Goal: Find specific page/section: Find specific page/section

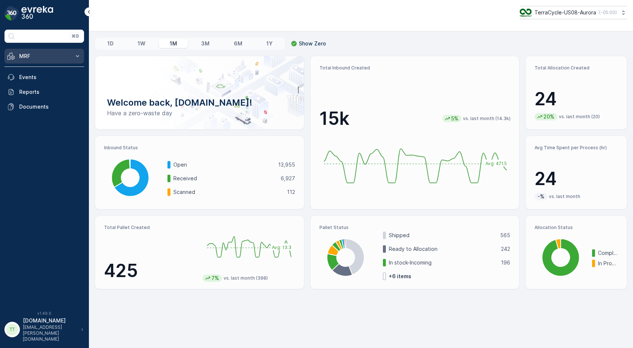
click at [47, 56] on p "MRF" at bounding box center [44, 55] width 50 height 7
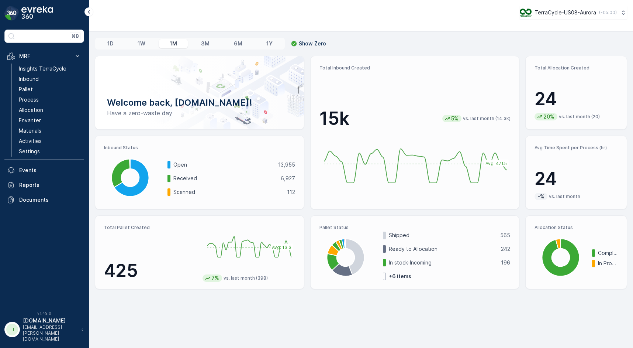
click at [187, 13] on div "TerraCycle-US08-Aurora ( -05:00 )" at bounding box center [361, 12] width 533 height 13
click at [90, 13] on icon at bounding box center [89, 11] width 8 height 9
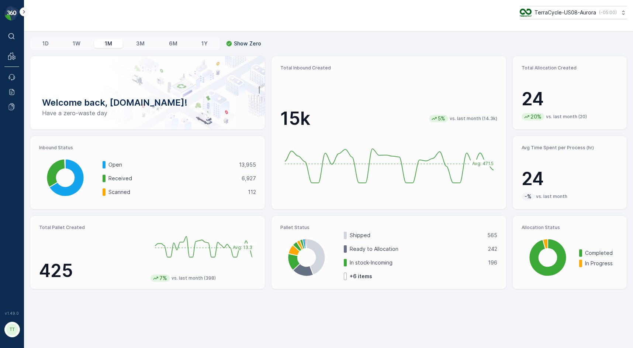
click at [25, 12] on icon at bounding box center [24, 11] width 8 height 9
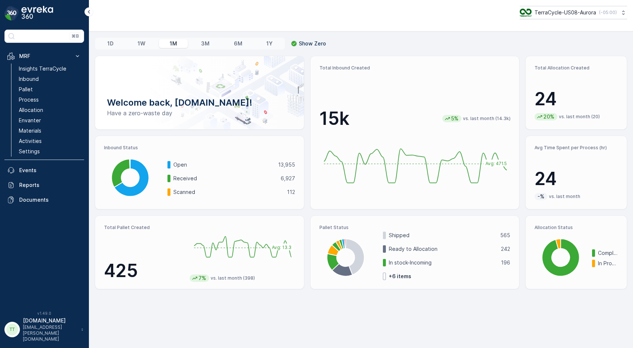
click at [189, 18] on div "TerraCycle-US08-Aurora ( -05:00 )" at bounding box center [361, 12] width 533 height 13
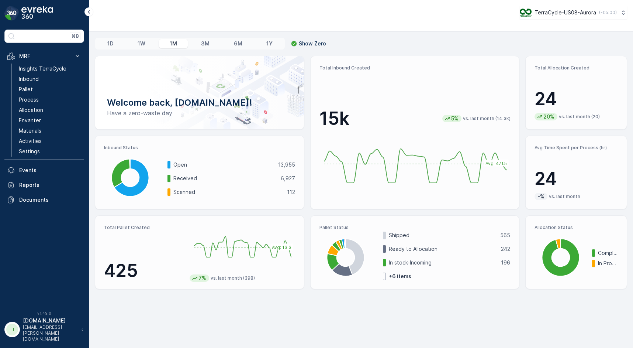
click at [196, 13] on div "TerraCycle-US08-Aurora ( -05:00 )" at bounding box center [361, 12] width 533 height 13
click at [208, 17] on div "TerraCycle-US08-Aurora ( -05:00 )" at bounding box center [361, 12] width 533 height 13
click at [41, 89] on link "Pallet" at bounding box center [50, 89] width 68 height 10
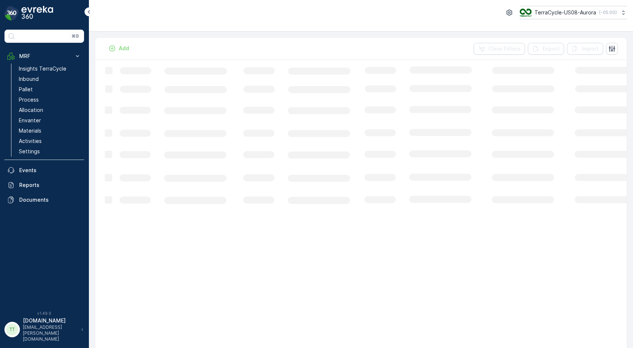
click at [194, 42] on div "Add Clear Filters Export Import" at bounding box center [361, 49] width 532 height 22
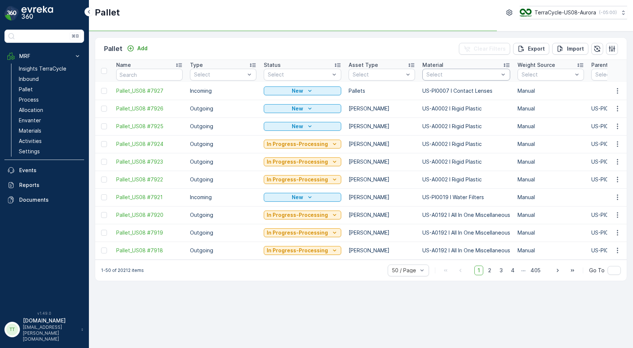
click at [445, 75] on div at bounding box center [463, 75] width 74 height 6
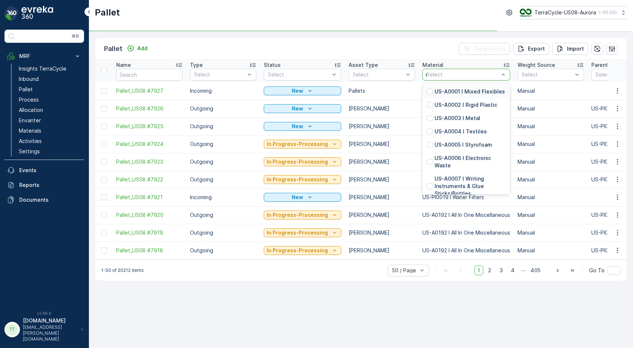
type input "rigid"
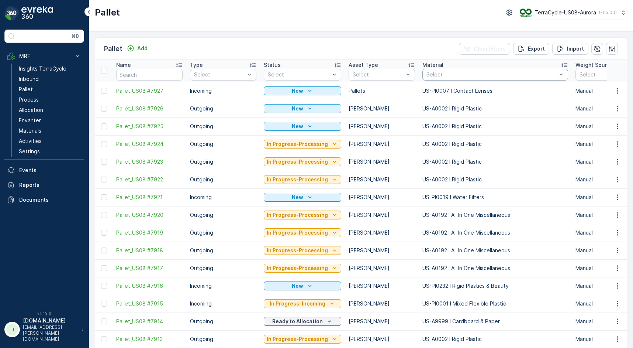
click at [439, 76] on div at bounding box center [492, 75] width 132 height 6
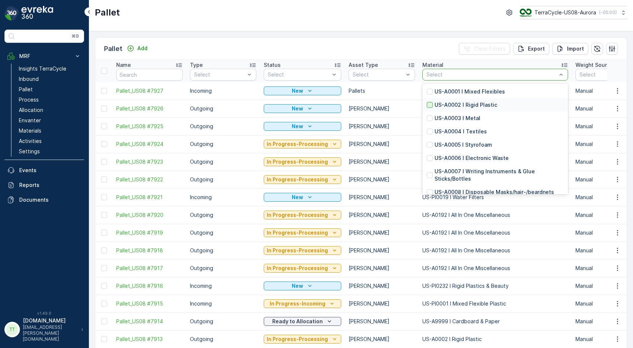
click at [427, 105] on div at bounding box center [430, 105] width 6 height 6
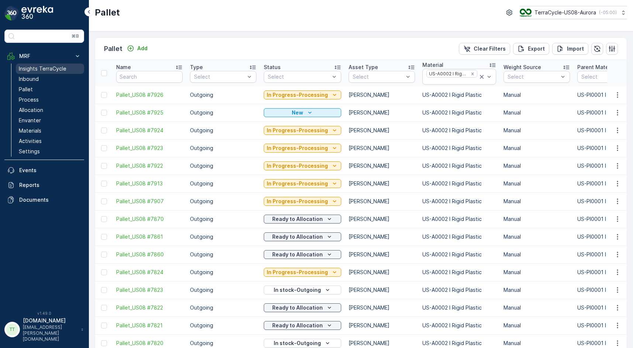
click at [53, 72] on link "Insights TerraCycle" at bounding box center [50, 68] width 68 height 10
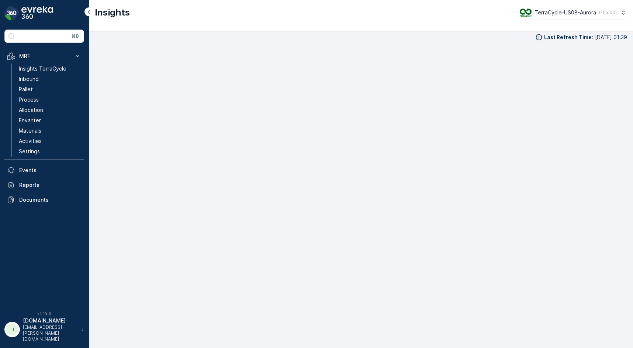
scroll to position [8, 0]
click at [347, 34] on div "Last Refresh Time : [DATE] 01:39" at bounding box center [361, 33] width 533 height 7
click at [334, 37] on div "Last Refresh Time : [DATE] 01:39" at bounding box center [361, 40] width 533 height 7
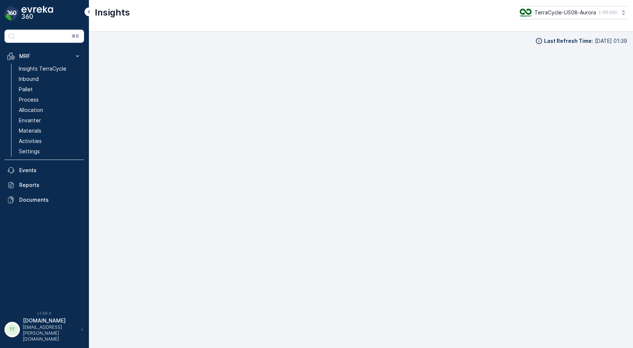
click at [334, 37] on div "Last Refresh Time : [DATE] 01:39" at bounding box center [361, 40] width 533 height 7
click at [367, 45] on div "Last Refresh Time : [DATE] 01:39" at bounding box center [361, 189] width 533 height 304
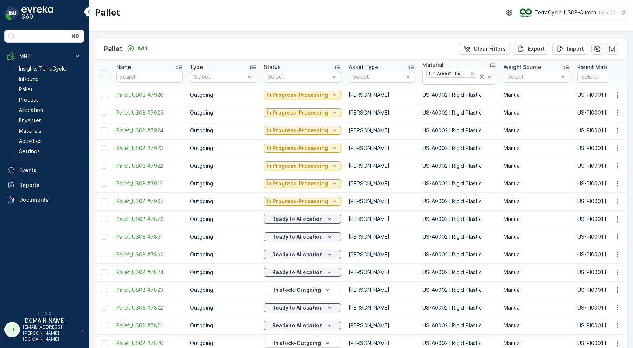
click at [282, 47] on div "Pallet Add Clear Filters Export Import" at bounding box center [361, 49] width 532 height 22
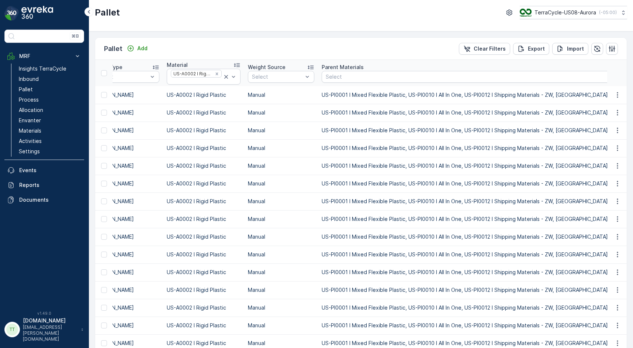
scroll to position [0, 245]
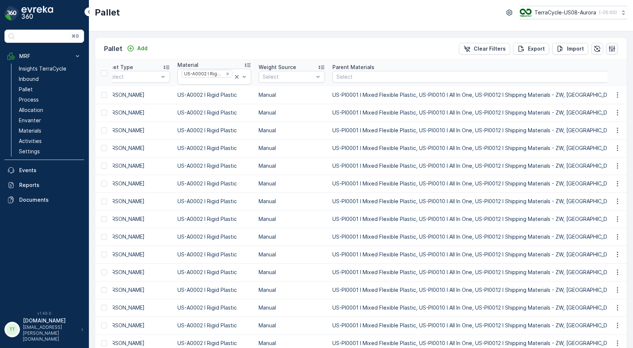
click at [610, 48] on icon "button" at bounding box center [612, 48] width 6 height 6
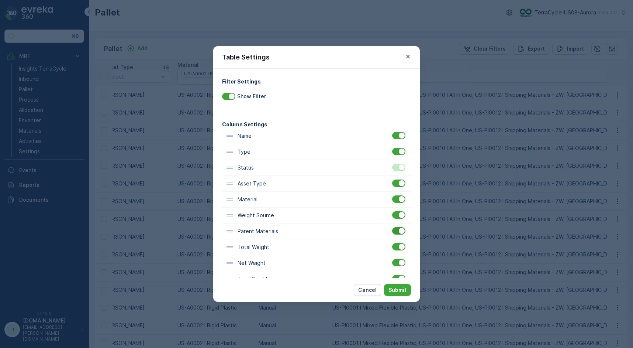
click at [395, 231] on div at bounding box center [398, 230] width 13 height 7
click at [392, 227] on input "checkbox" at bounding box center [392, 227] width 0 height 0
click at [404, 289] on p "Submit" at bounding box center [398, 289] width 18 height 7
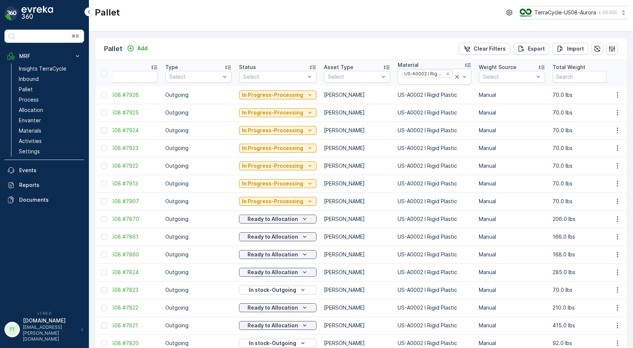
scroll to position [0, 0]
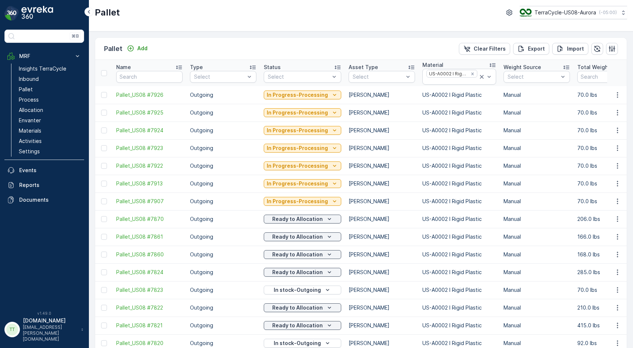
click at [223, 35] on div "Pallet Add Clear Filters Export Import Name Type Select Status Select Asset Typ…" at bounding box center [361, 189] width 544 height 316
click at [37, 112] on p "Allocation" at bounding box center [31, 109] width 24 height 7
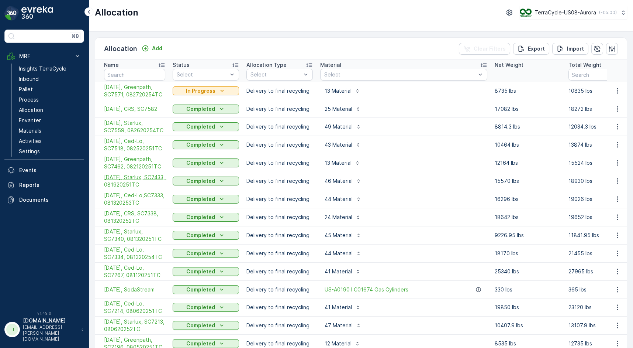
click at [124, 180] on span "[DATE], Starlux, SC7433, 081920251TC" at bounding box center [134, 180] width 61 height 15
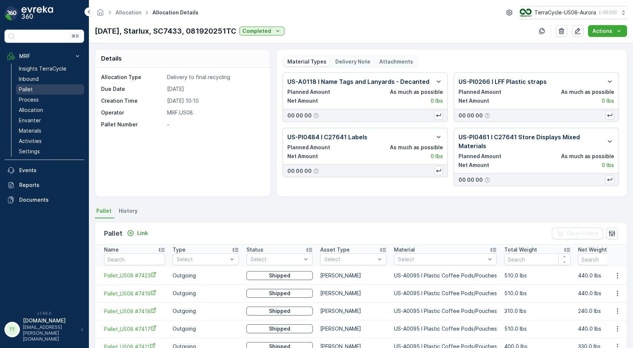
click at [37, 92] on link "Pallet" at bounding box center [50, 89] width 68 height 10
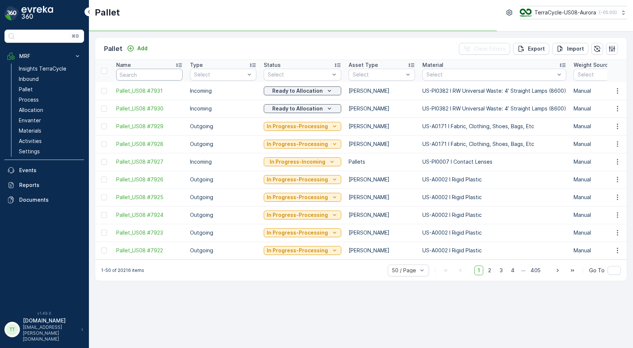
click at [137, 75] on input "text" at bounding box center [149, 75] width 66 height 12
type input "SC7073"
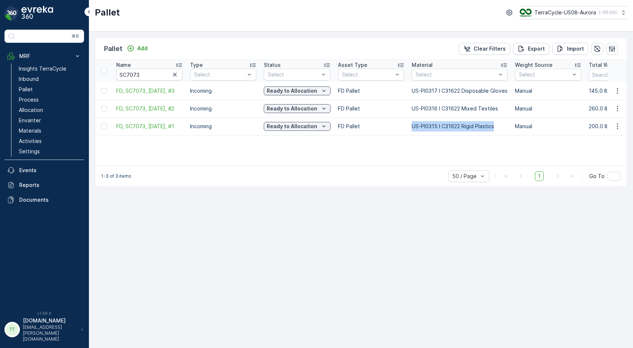
drag, startPoint x: 411, startPoint y: 127, endPoint x: 495, endPoint y: 127, distance: 84.1
click at [495, 127] on td "US-PI0315 I C31622 Rigid Plastics" at bounding box center [459, 126] width 103 height 18
copy td "US-PI0315 I C31622 Rigid Plastics"
